Goal: Navigation & Orientation: Find specific page/section

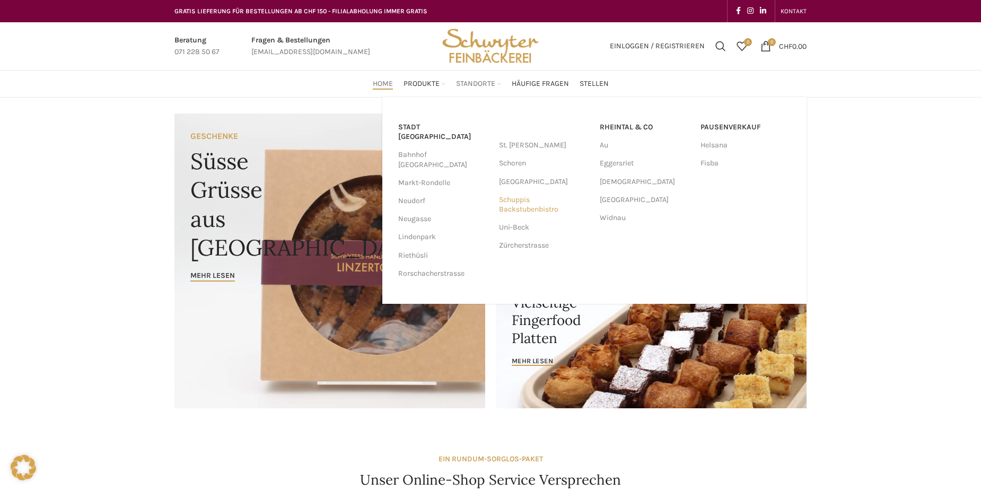
click at [518, 201] on link "Schuppis Backstubenbistro" at bounding box center [544, 205] width 90 height 28
click at [514, 162] on link "Schoren" at bounding box center [544, 163] width 90 height 18
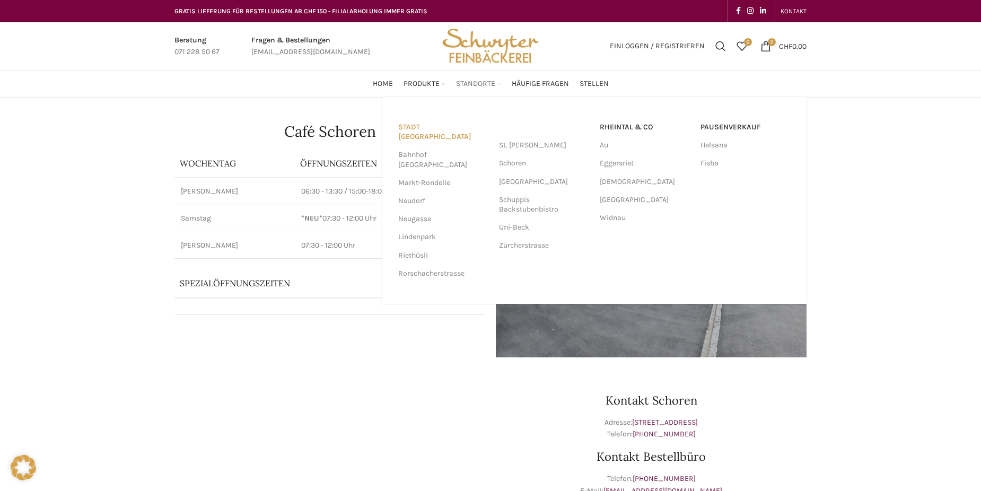
click at [438, 129] on link "Stadt [GEOGRAPHIC_DATA]" at bounding box center [443, 132] width 90 height 28
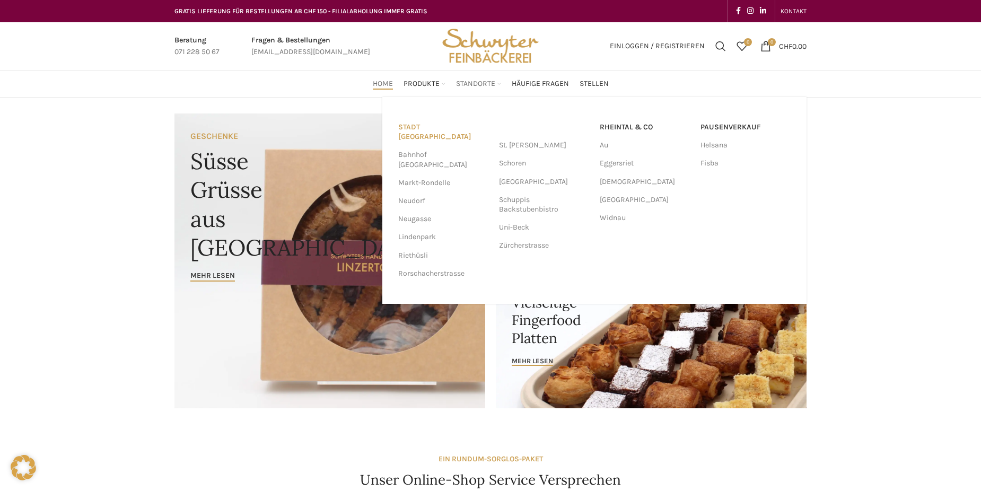
click at [444, 125] on link "Stadt [GEOGRAPHIC_DATA]" at bounding box center [443, 132] width 90 height 28
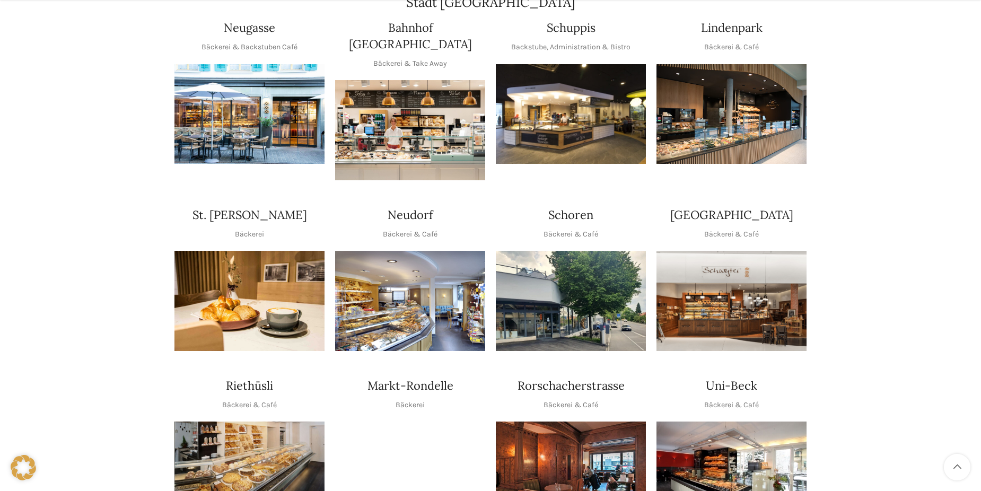
scroll to position [265, 0]
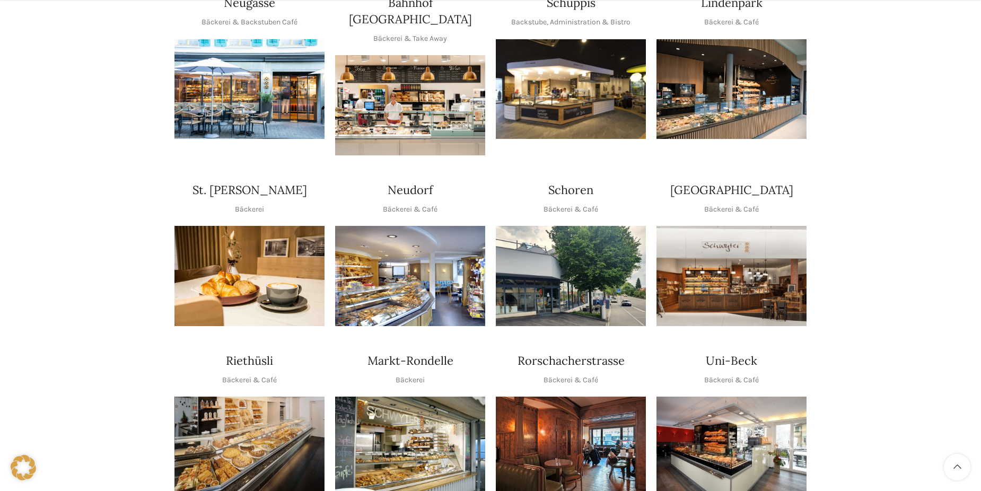
click at [575, 55] on img "1 / 1" at bounding box center [571, 89] width 150 height 100
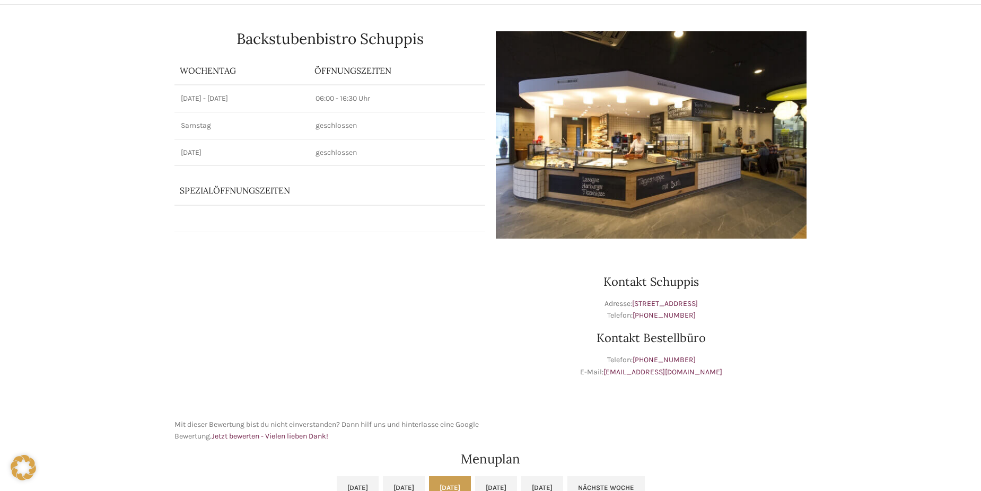
scroll to position [106, 0]
